Goal: Check status: Check status

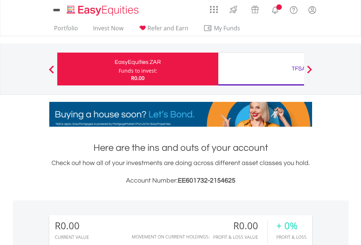
scroll to position [70, 115]
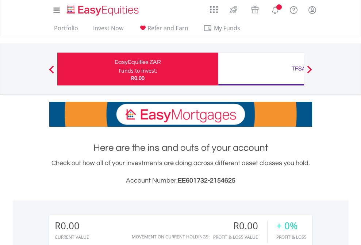
click at [119, 69] on div "Funds to invest:" at bounding box center [138, 70] width 39 height 7
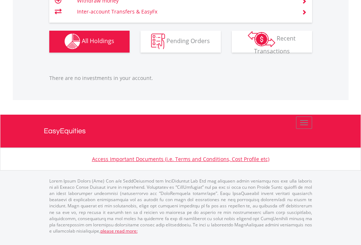
scroll to position [723, 0]
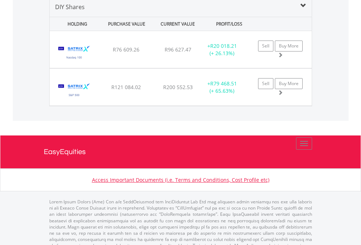
scroll to position [706, 0]
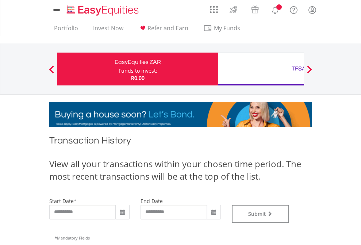
type input "**********"
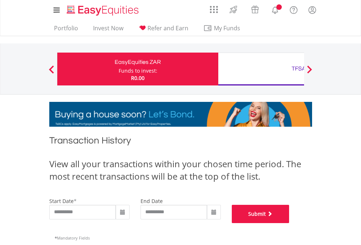
click at [289, 223] on button "Submit" at bounding box center [261, 214] width 58 height 18
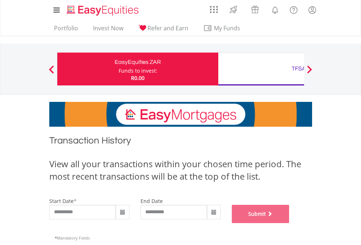
scroll to position [296, 0]
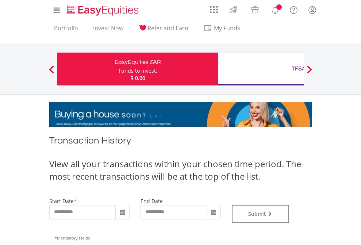
click at [261, 69] on div "TFSA" at bounding box center [299, 69] width 152 height 10
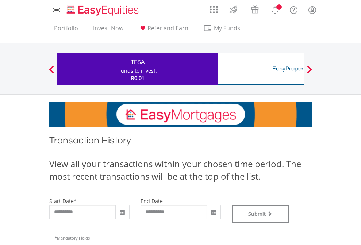
type input "**********"
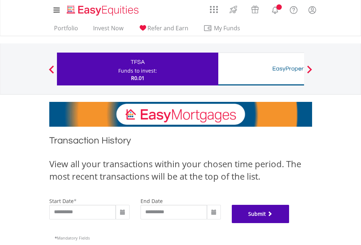
click at [289, 223] on button "Submit" at bounding box center [261, 214] width 58 height 18
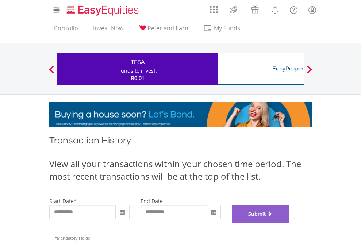
scroll to position [296, 0]
